Goal: Information Seeking & Learning: Find specific fact

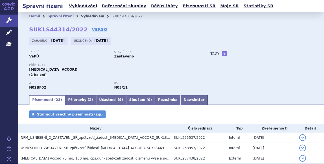
click at [88, 16] on link "Vyhledávání" at bounding box center [92, 16] width 23 height 4
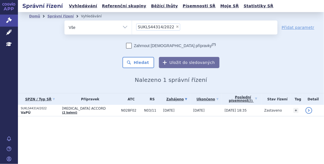
click at [176, 26] on span "×" at bounding box center [177, 26] width 3 height 3
click at [132, 26] on select "SUKLS44314/2022" at bounding box center [132, 27] width 0 height 14
select select
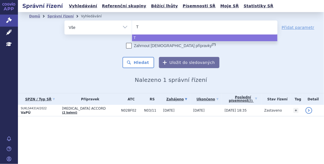
type input "Tr"
type input "Tri"
type input "Trizi"
type input "Triziv"
type input "Trizivi"
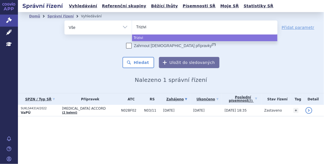
type input "Trizivir"
select select "Trizivir"
click at [140, 62] on button "Hledat" at bounding box center [138, 62] width 32 height 11
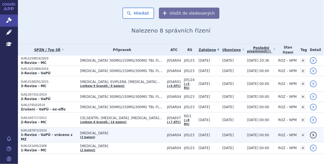
scroll to position [41, 0]
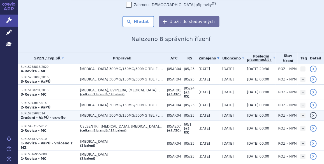
click at [36, 112] on p "SUKLS7650/2014" at bounding box center [49, 114] width 57 height 4
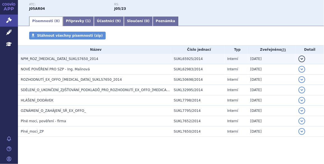
scroll to position [80, 0]
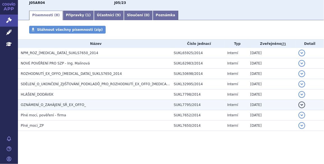
click at [66, 103] on span "OZNÁMENÍ_O_ZAHÁJENÍ_SŘ_EX_OFFO_" at bounding box center [53, 105] width 65 height 4
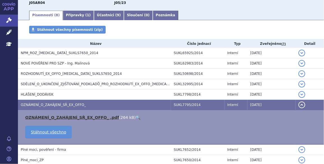
click at [73, 117] on link "OZNÁMENÍ_O_ZAHÁJENÍ_SŘ_EX_OFFO_ .pdf" at bounding box center [72, 117] width 94 height 4
click at [64, 118] on link "OZNÁMENÍ_O_ZAHÁJENÍ_SŘ_EX_OFFO_ .pdf" at bounding box center [72, 117] width 94 height 4
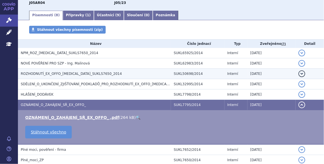
click at [34, 73] on span "ROZHODNUTÍ_EX_OFFO_[MEDICAL_DATA]_SUKLS7650_2014" at bounding box center [71, 74] width 101 height 4
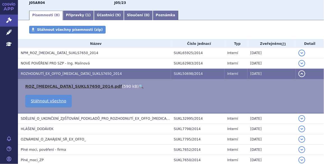
click at [41, 84] on link "ROZ_[MEDICAL_DATA]_SUKLS7650_2014.pdf" at bounding box center [73, 86] width 97 height 4
